Goal: Understand process/instructions: Learn how to perform a task or action

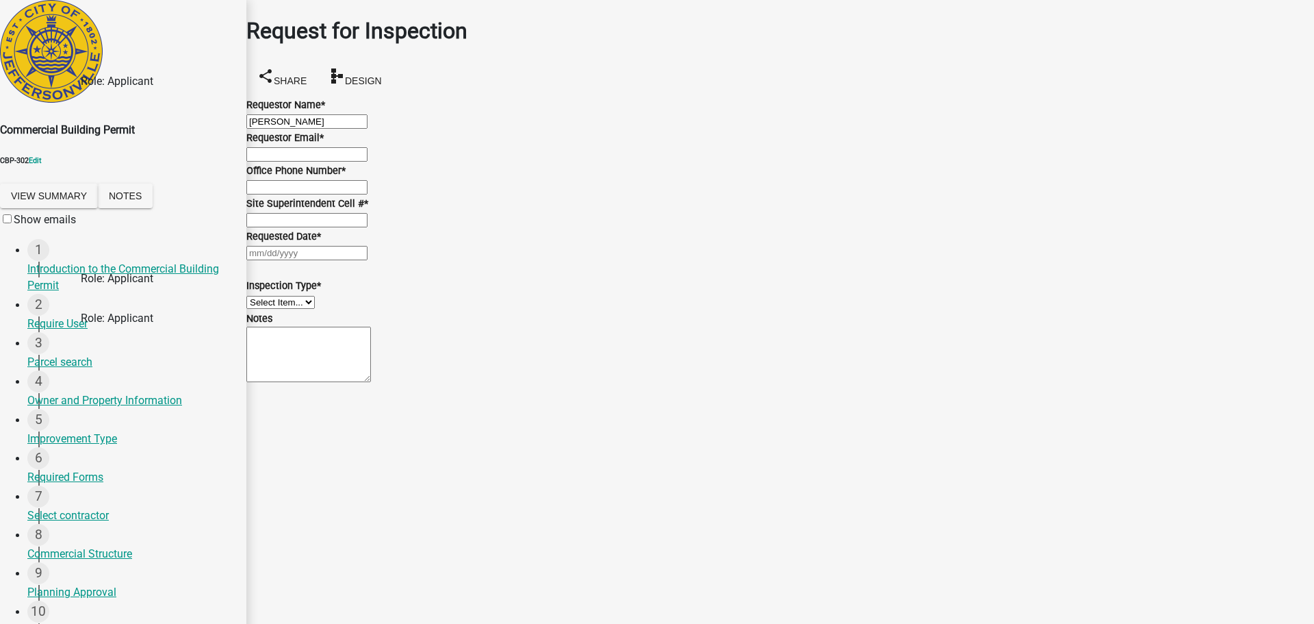
scroll to position [526, 0]
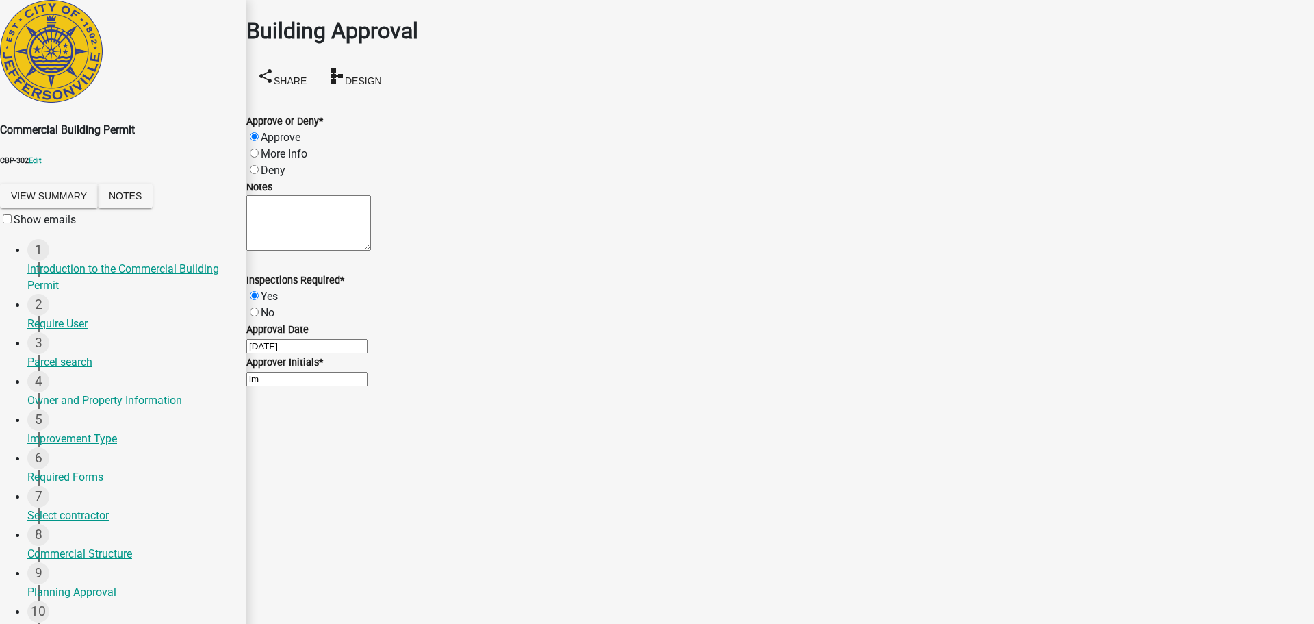
scroll to position [319, 0]
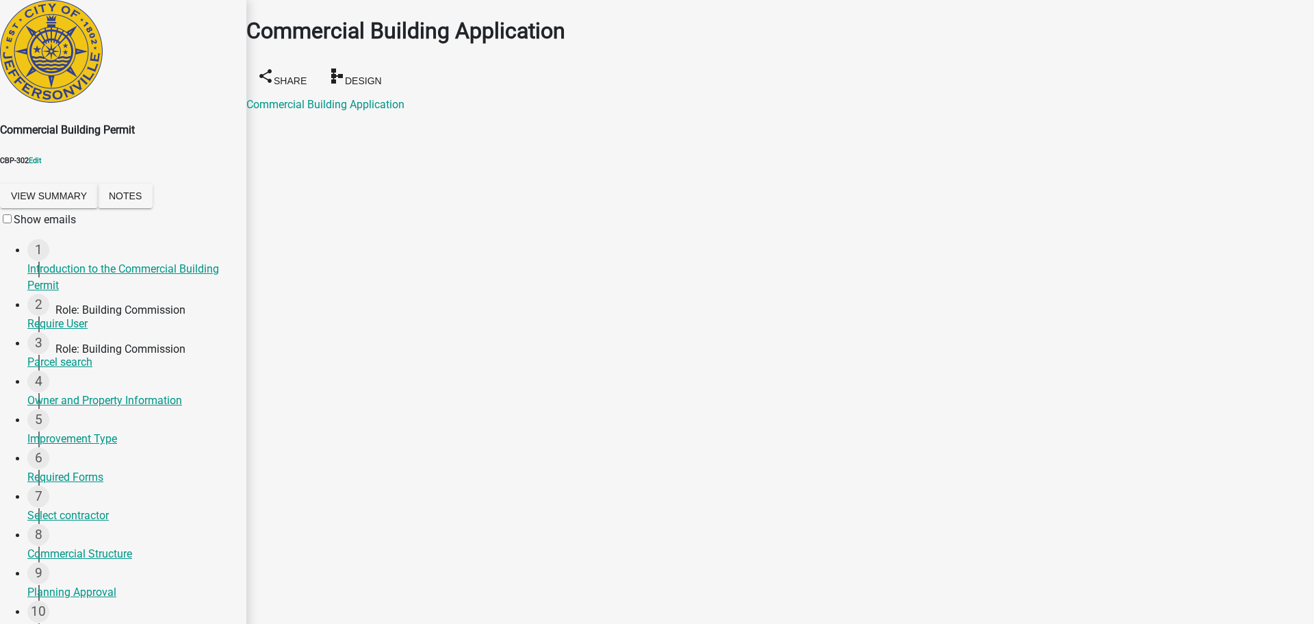
scroll to position [456, 0]
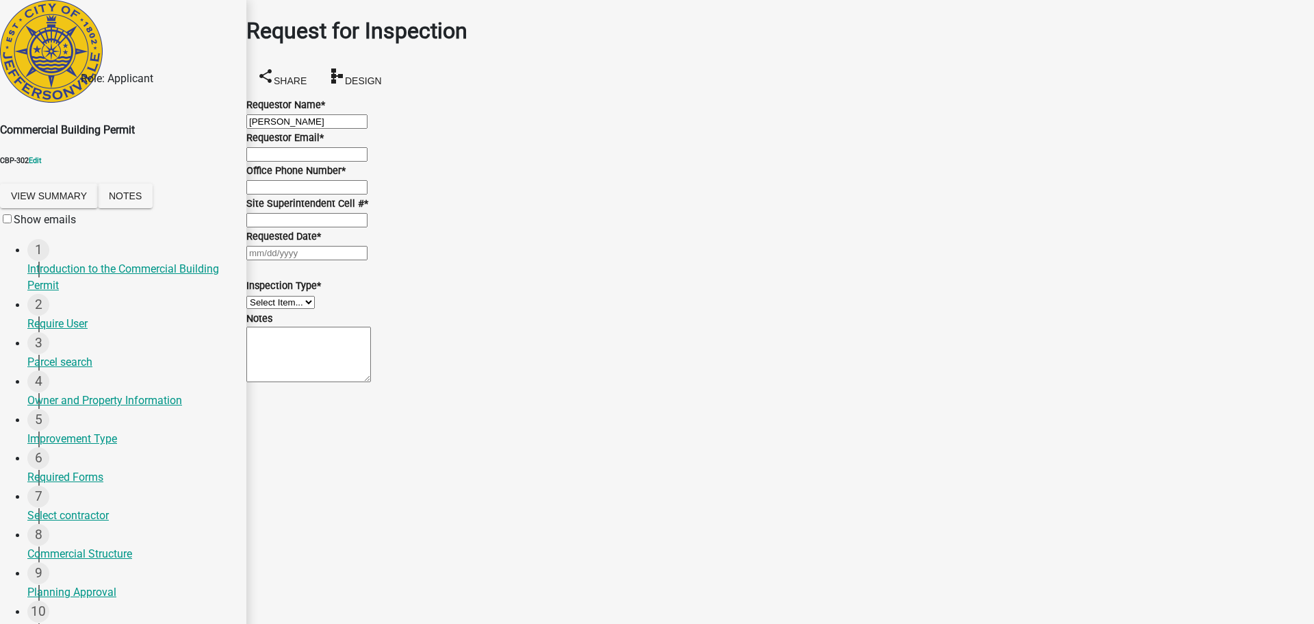
scroll to position [526, 0]
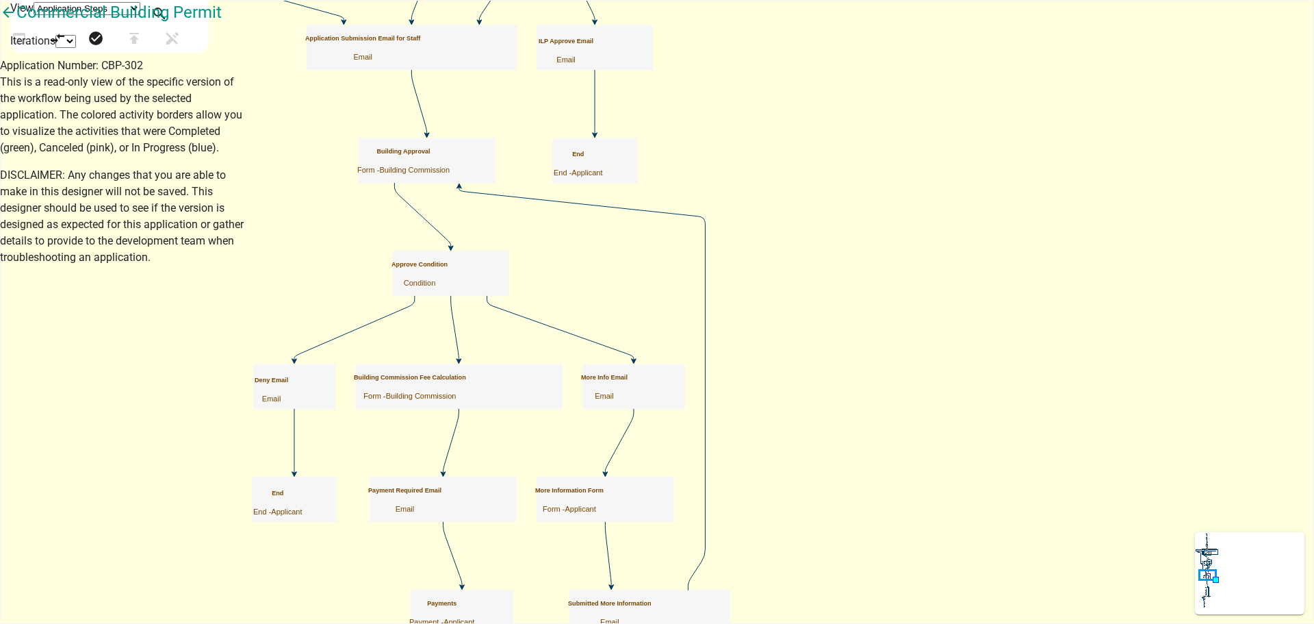
click at [76, 38] on select "1 2 3 4 5 6 7 8" at bounding box center [65, 41] width 21 height 13
